Goal: Navigation & Orientation: Find specific page/section

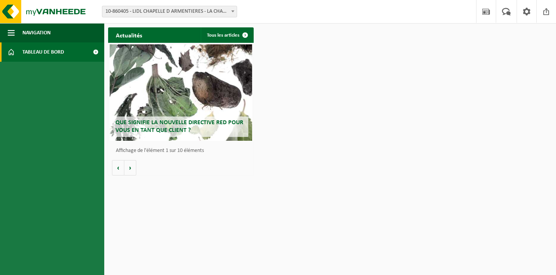
click at [97, 49] on span at bounding box center [95, 51] width 17 height 19
click at [97, 52] on span at bounding box center [95, 51] width 17 height 19
click at [47, 50] on span "Tableau de bord" at bounding box center [43, 51] width 42 height 19
click at [9, 30] on span "button" at bounding box center [11, 32] width 7 height 19
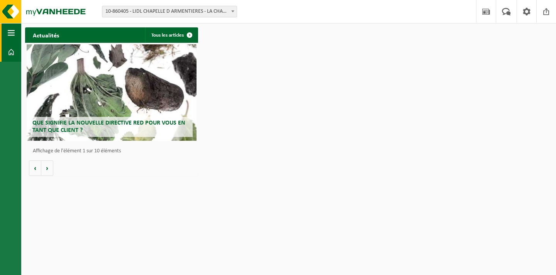
click at [9, 30] on span "button" at bounding box center [11, 32] width 7 height 19
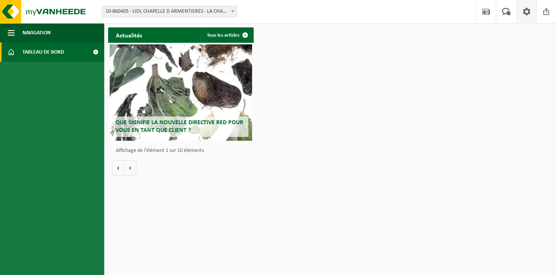
click at [526, 12] on span at bounding box center [527, 11] width 12 height 23
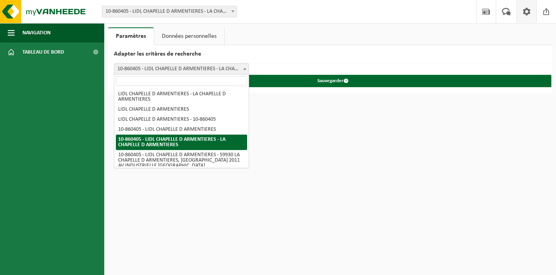
click at [245, 68] on span at bounding box center [245, 69] width 8 height 10
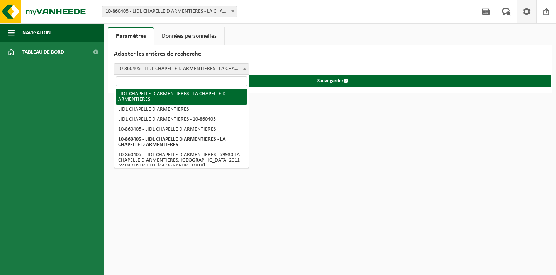
select select "0"
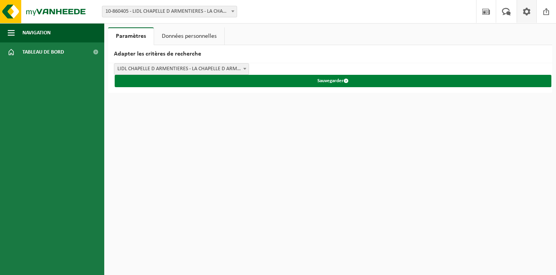
click at [347, 80] on span "submit" at bounding box center [345, 80] width 5 height 5
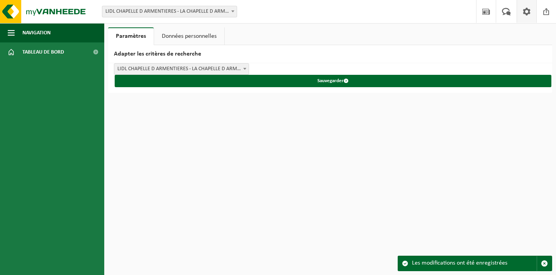
click at [453, 267] on div "Les modifications ont été enregistrées" at bounding box center [474, 263] width 125 height 15
click at [407, 263] on span at bounding box center [405, 263] width 6 height 6
click at [545, 265] on span "button" at bounding box center [544, 263] width 7 height 7
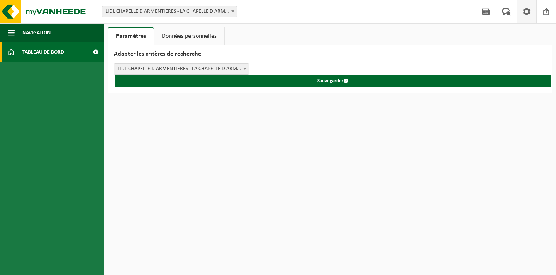
click at [97, 51] on span at bounding box center [95, 51] width 17 height 19
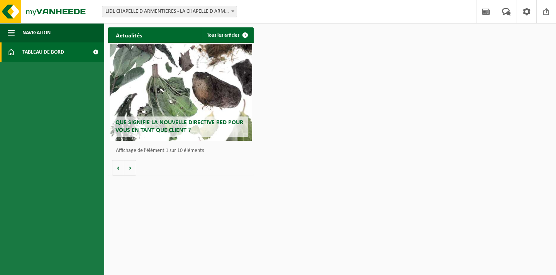
click at [203, 74] on div "Que signifie la nouvelle directive RED pour vous en tant que client ?" at bounding box center [181, 92] width 142 height 96
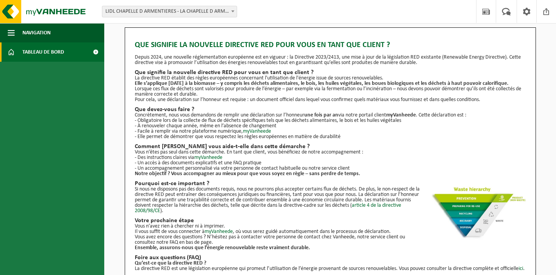
click at [12, 52] on span at bounding box center [11, 51] width 7 height 19
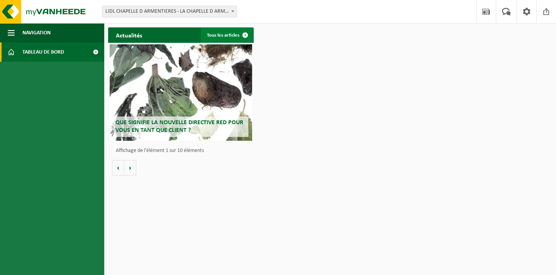
click at [230, 38] on link "Tous les articles" at bounding box center [227, 34] width 52 height 15
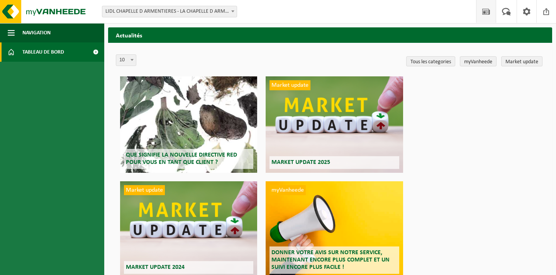
click at [25, 50] on span "Tableau de bord" at bounding box center [43, 51] width 42 height 19
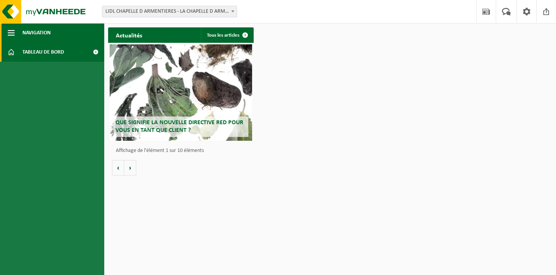
click at [12, 33] on span "button" at bounding box center [11, 32] width 7 height 19
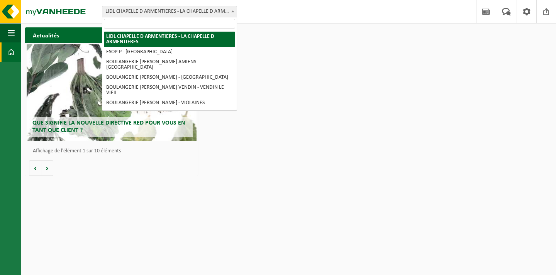
click at [233, 10] on b at bounding box center [232, 11] width 3 height 2
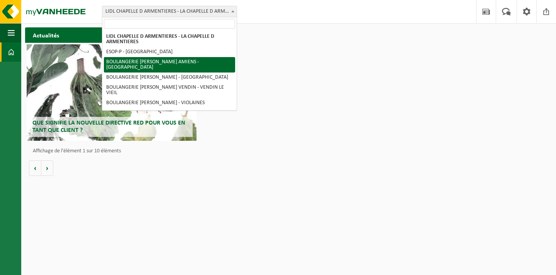
select select "85231"
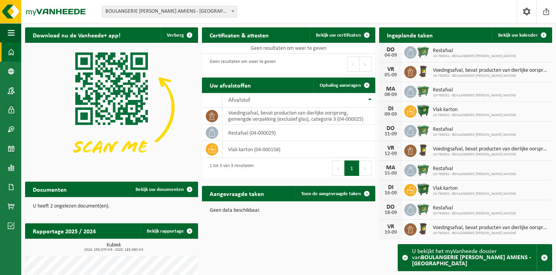
click at [321, 68] on div "Eerste Vorige Volgende Laatste" at bounding box center [332, 64] width 86 height 21
click at [90, 186] on div "Documenten Bekijk uw documenten" at bounding box center [111, 189] width 173 height 15
click at [191, 189] on span at bounding box center [189, 189] width 15 height 15
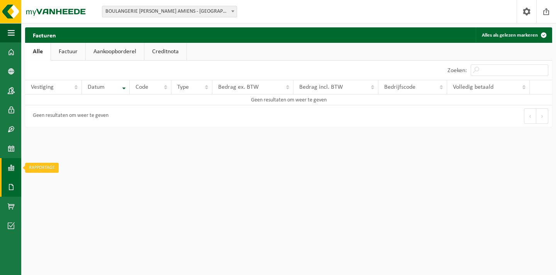
click at [13, 166] on span at bounding box center [11, 167] width 7 height 19
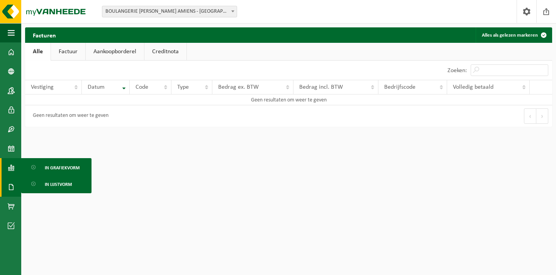
click at [133, 159] on html "Vestiging: LIDL CHAPELLE D ARMENTIERES - LA CHAPELLE D ARMENTIERES ESOP-P - [GE…" at bounding box center [278, 137] width 556 height 275
click at [532, 13] on span at bounding box center [527, 11] width 12 height 23
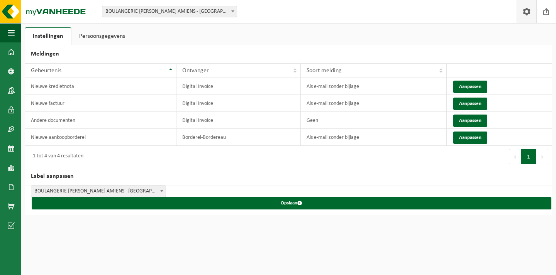
click at [529, 13] on span at bounding box center [527, 11] width 12 height 23
click at [10, 188] on span at bounding box center [11, 187] width 7 height 19
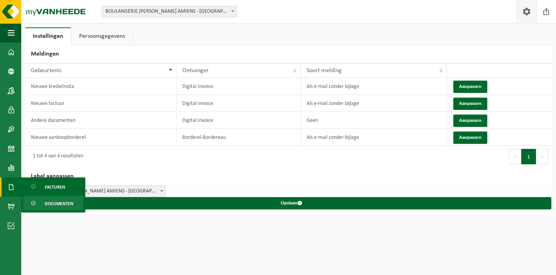
click at [61, 205] on span "Documenten" at bounding box center [59, 203] width 29 height 15
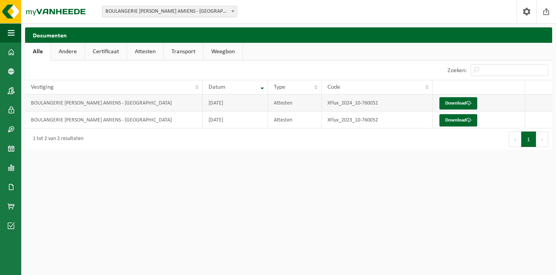
click at [110, 103] on td "BOULANGERIE [PERSON_NAME] AMIENS - [GEOGRAPHIC_DATA]" at bounding box center [114, 103] width 178 height 17
click at [71, 52] on link "Andere" at bounding box center [68, 52] width 34 height 18
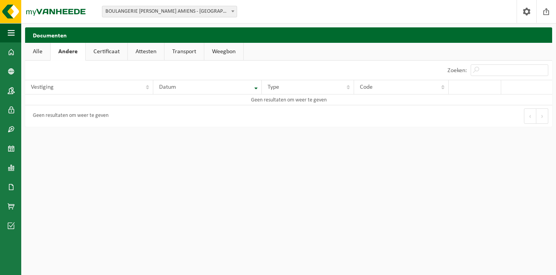
click at [120, 51] on link "Certificaat" at bounding box center [107, 52] width 42 height 18
click at [146, 52] on link "Attesten" at bounding box center [145, 52] width 36 height 18
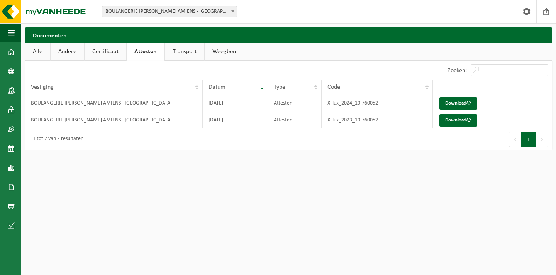
click at [196, 51] on link "Transport" at bounding box center [184, 52] width 39 height 18
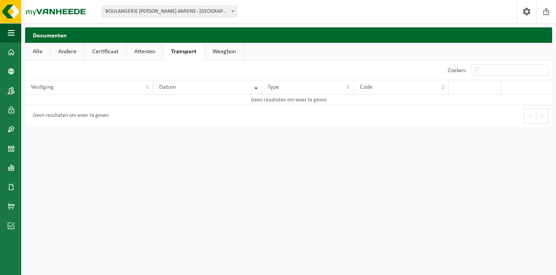
click at [222, 51] on link "Weegbon" at bounding box center [224, 52] width 39 height 18
click at [42, 52] on link "Alle" at bounding box center [37, 52] width 25 height 18
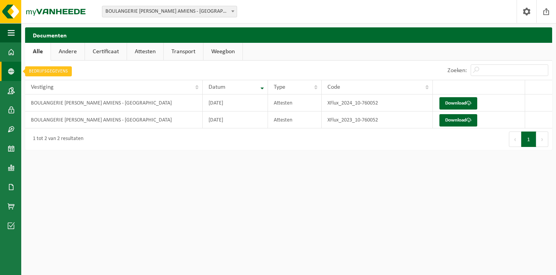
click at [11, 75] on span at bounding box center [11, 71] width 7 height 19
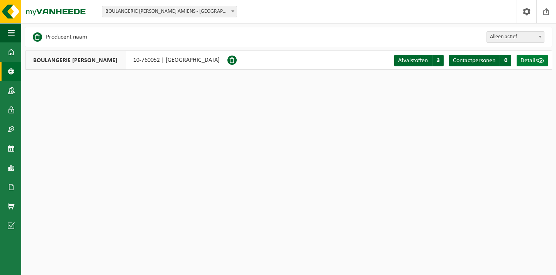
click at [536, 64] on link "Details" at bounding box center [531, 61] width 31 height 12
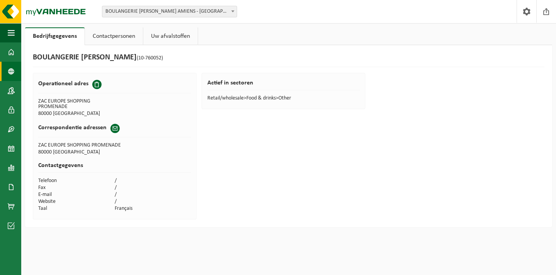
click at [12, 70] on span at bounding box center [11, 71] width 7 height 19
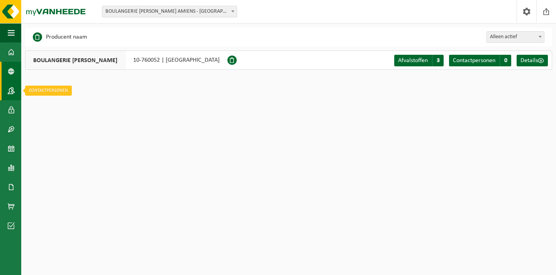
click at [13, 94] on span at bounding box center [11, 90] width 7 height 19
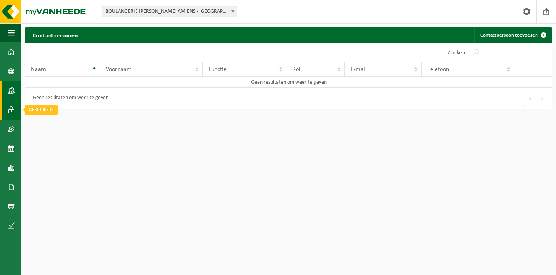
click at [11, 118] on span at bounding box center [11, 109] width 7 height 19
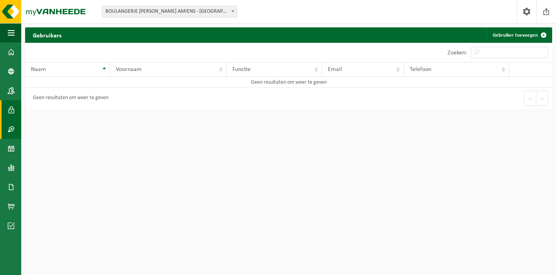
click at [12, 132] on span at bounding box center [11, 129] width 7 height 19
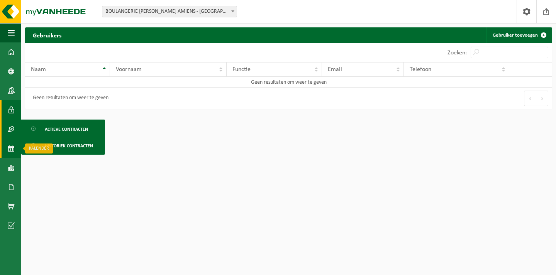
click at [9, 148] on span at bounding box center [11, 148] width 7 height 19
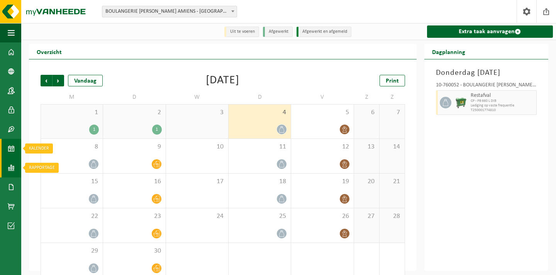
click at [9, 169] on span at bounding box center [11, 167] width 7 height 19
click at [13, 170] on span at bounding box center [11, 167] width 7 height 19
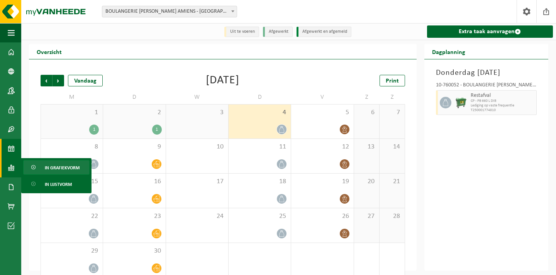
click at [61, 173] on span "In grafiekvorm" at bounding box center [62, 168] width 35 height 15
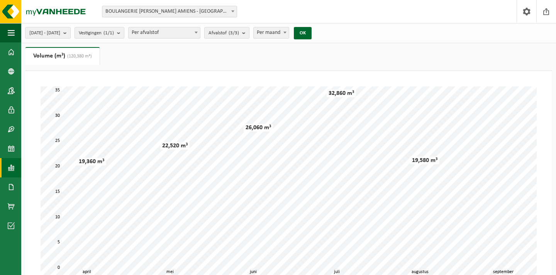
click at [9, 166] on span at bounding box center [11, 167] width 7 height 19
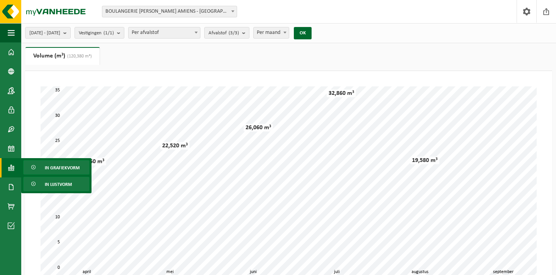
click at [64, 183] on span "In lijstvorm" at bounding box center [58, 184] width 27 height 15
